Goal: Information Seeking & Learning: Check status

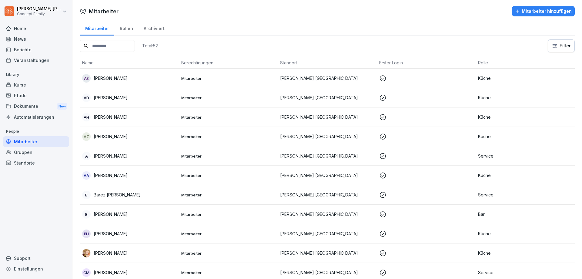
click at [29, 52] on div "Berichte" at bounding box center [36, 49] width 66 height 11
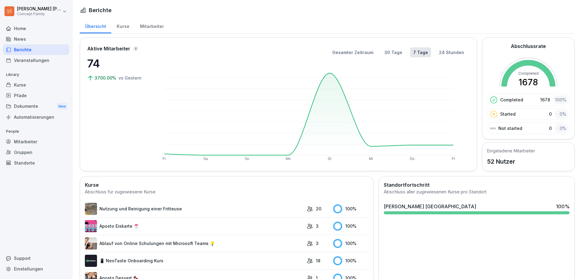
click at [153, 25] on div "Mitarbeiter" at bounding box center [152, 25] width 35 height 15
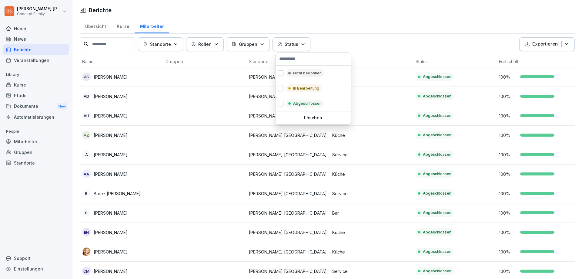
click at [294, 44] on p "Status" at bounding box center [292, 44] width 14 height 6
click at [278, 88] on div "In Bearbeitung" at bounding box center [313, 88] width 75 height 15
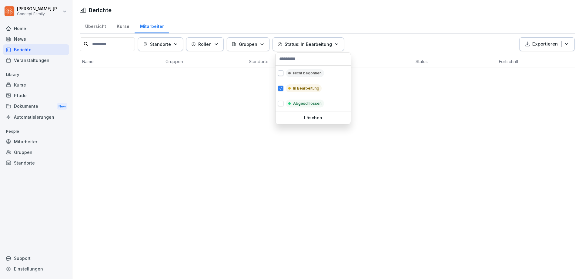
click at [231, 92] on html "[PERSON_NAME] Concept Family Home News Berichte Veranstaltungen Library Kurse P…" at bounding box center [291, 139] width 582 height 279
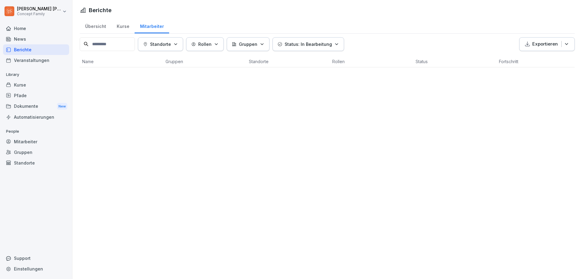
click at [317, 42] on p "Status: In Bearbeitung" at bounding box center [308, 44] width 47 height 6
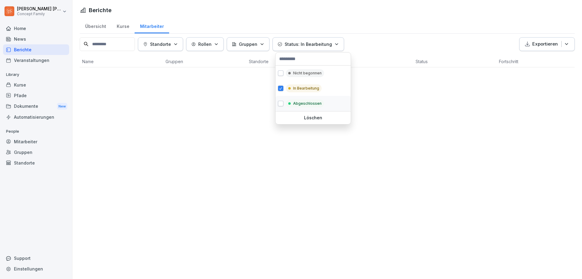
click at [280, 103] on button "button" at bounding box center [280, 103] width 5 height 5
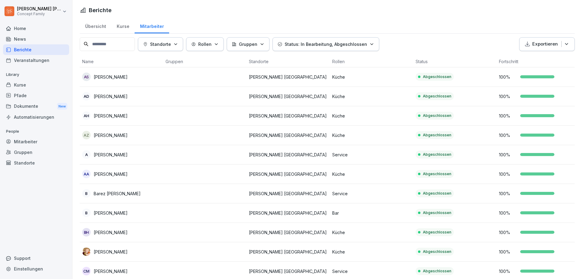
click at [218, 121] on html "[PERSON_NAME] Concept Family Home News Berichte Veranstaltungen Library Kurse P…" at bounding box center [291, 139] width 582 height 279
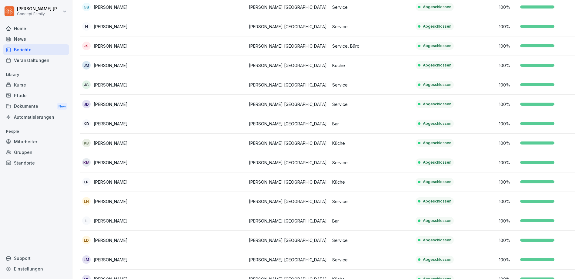
scroll to position [418, 0]
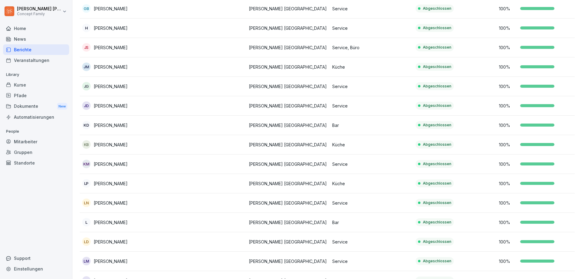
click at [109, 86] on p "[PERSON_NAME]" at bounding box center [111, 86] width 34 height 6
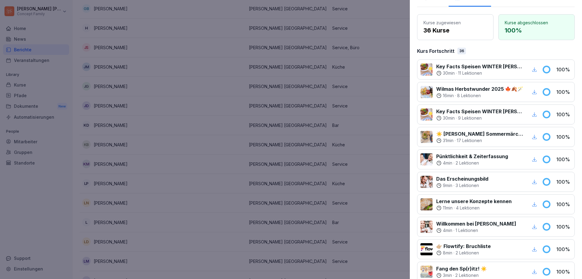
scroll to position [91, 0]
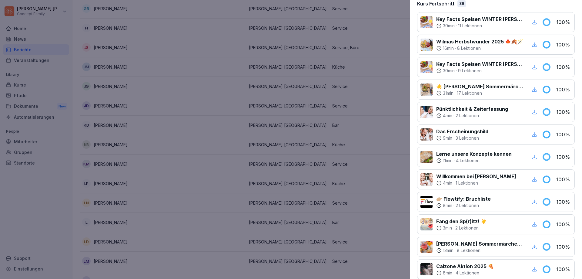
click at [166, 174] on div at bounding box center [291, 139] width 582 height 279
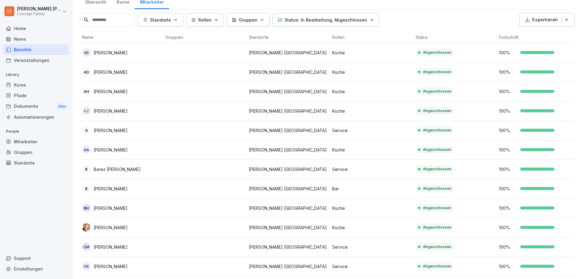
scroll to position [0, 0]
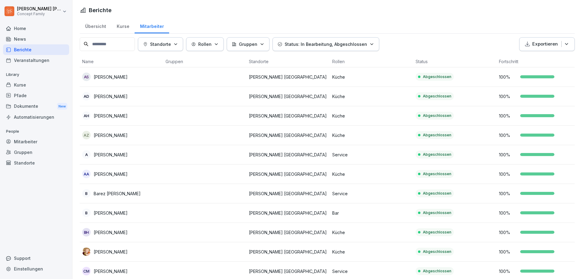
click at [28, 51] on div "Berichte" at bounding box center [36, 49] width 66 height 11
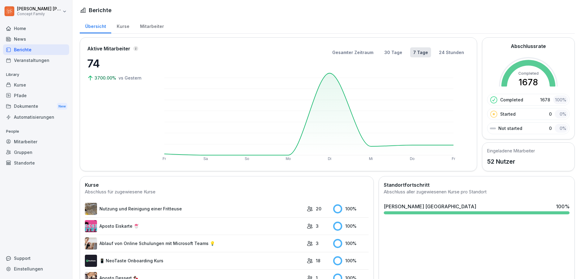
click at [142, 26] on div "Mitarbeiter" at bounding box center [152, 25] width 35 height 15
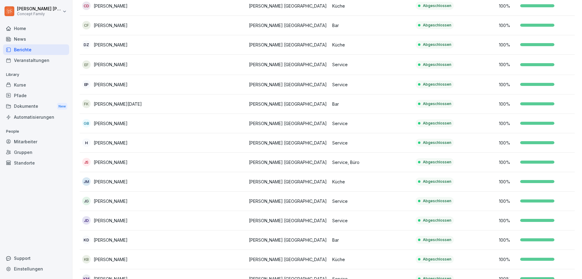
scroll to position [297, 0]
